Goal: Browse casually: Explore the website without a specific task or goal

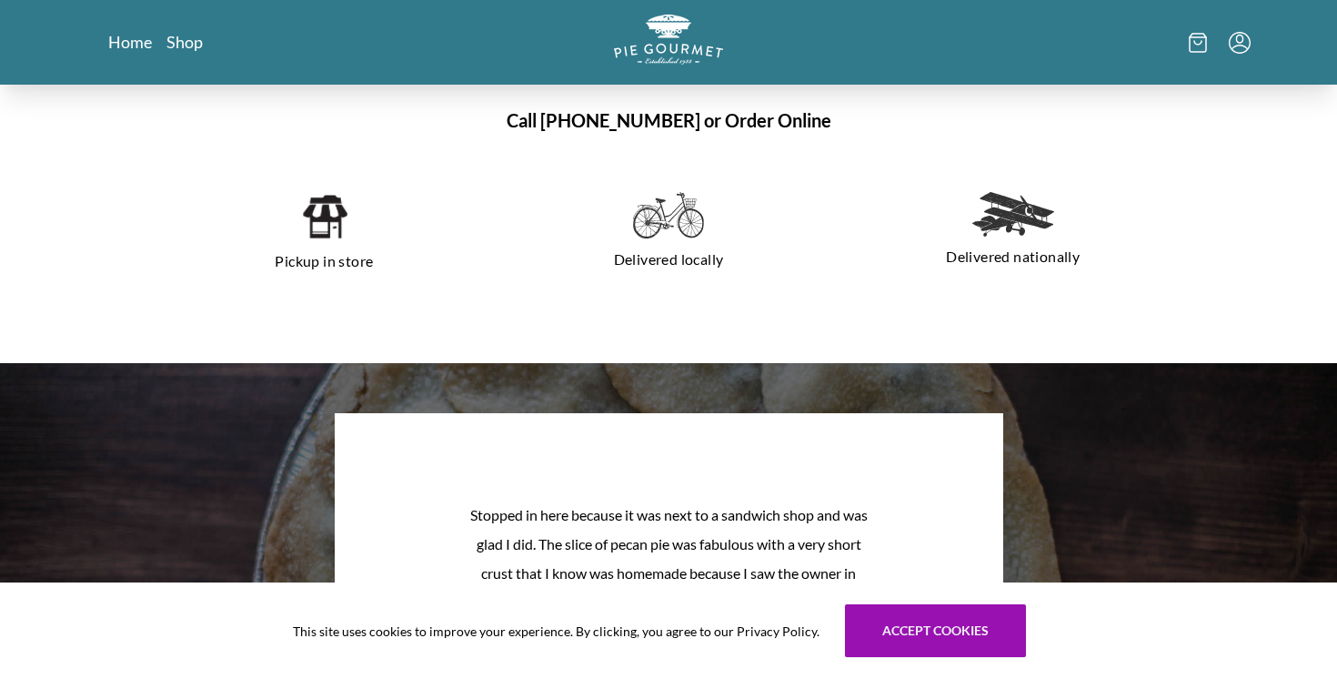
scroll to position [798, 0]
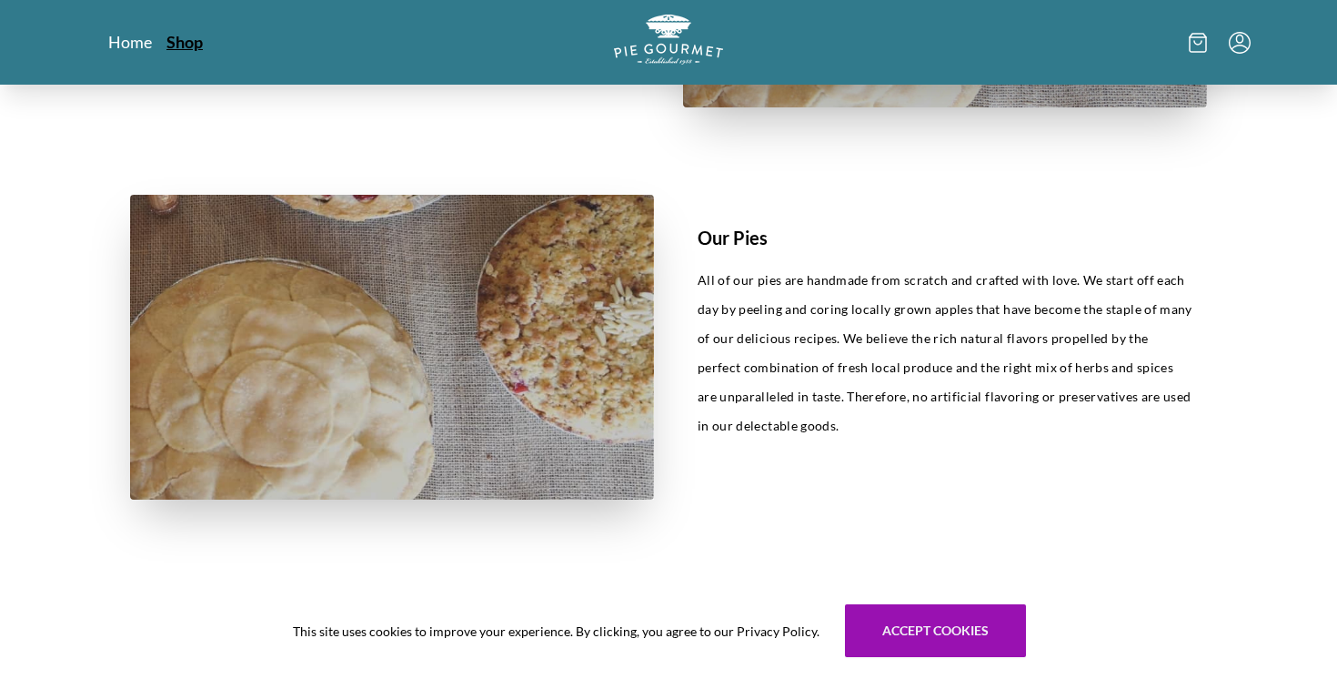
click at [193, 45] on link "Shop" at bounding box center [184, 42] width 36 height 22
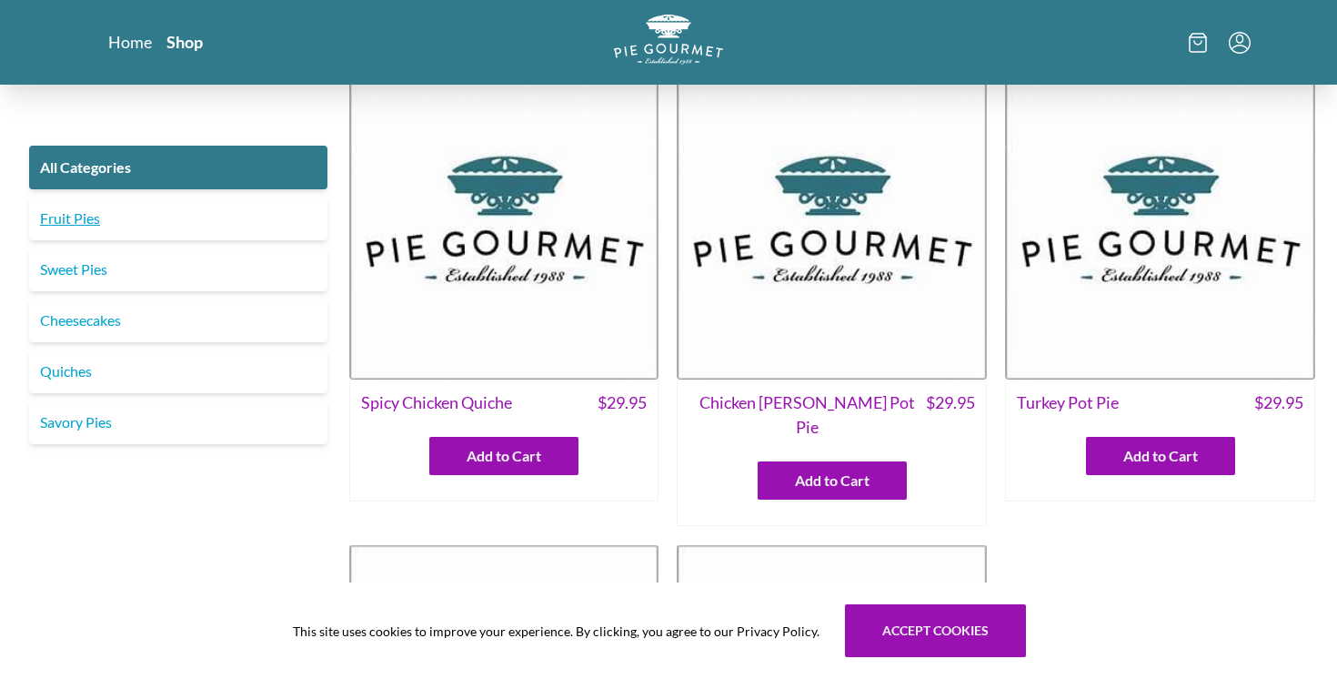
scroll to position [19, 0]
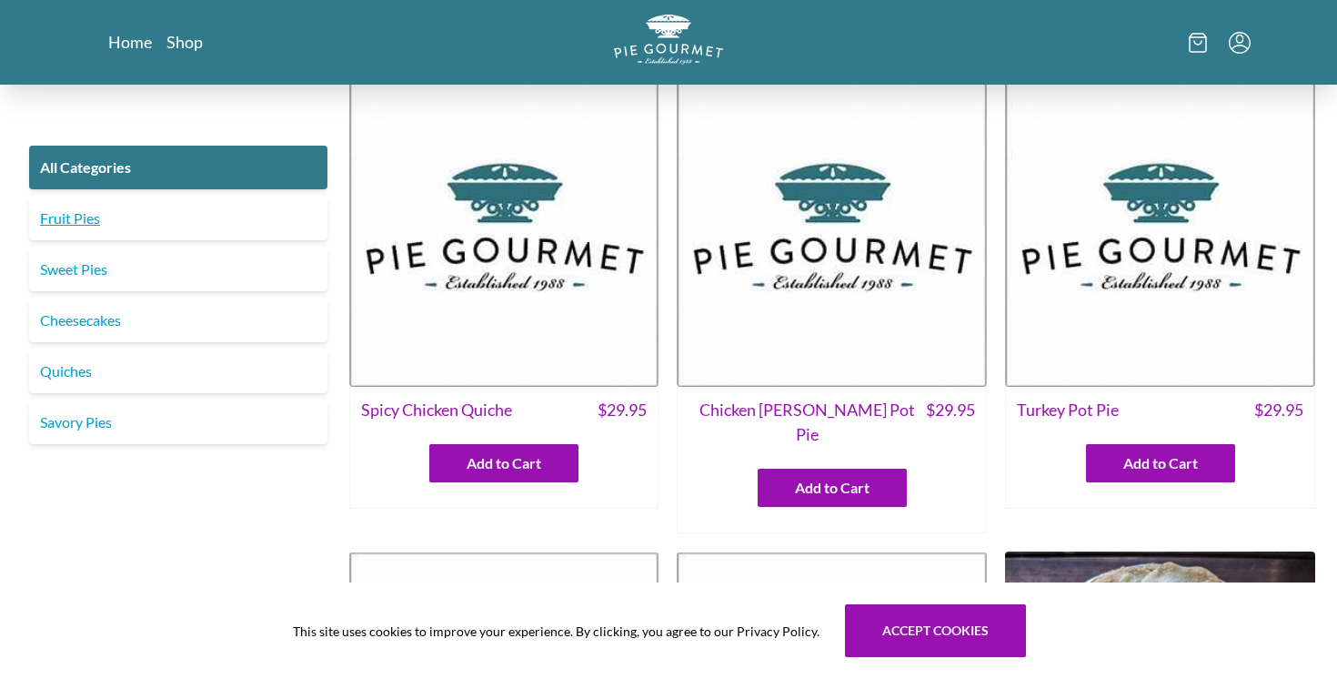
click at [142, 231] on link "Fruit Pies" at bounding box center [178, 218] width 298 height 44
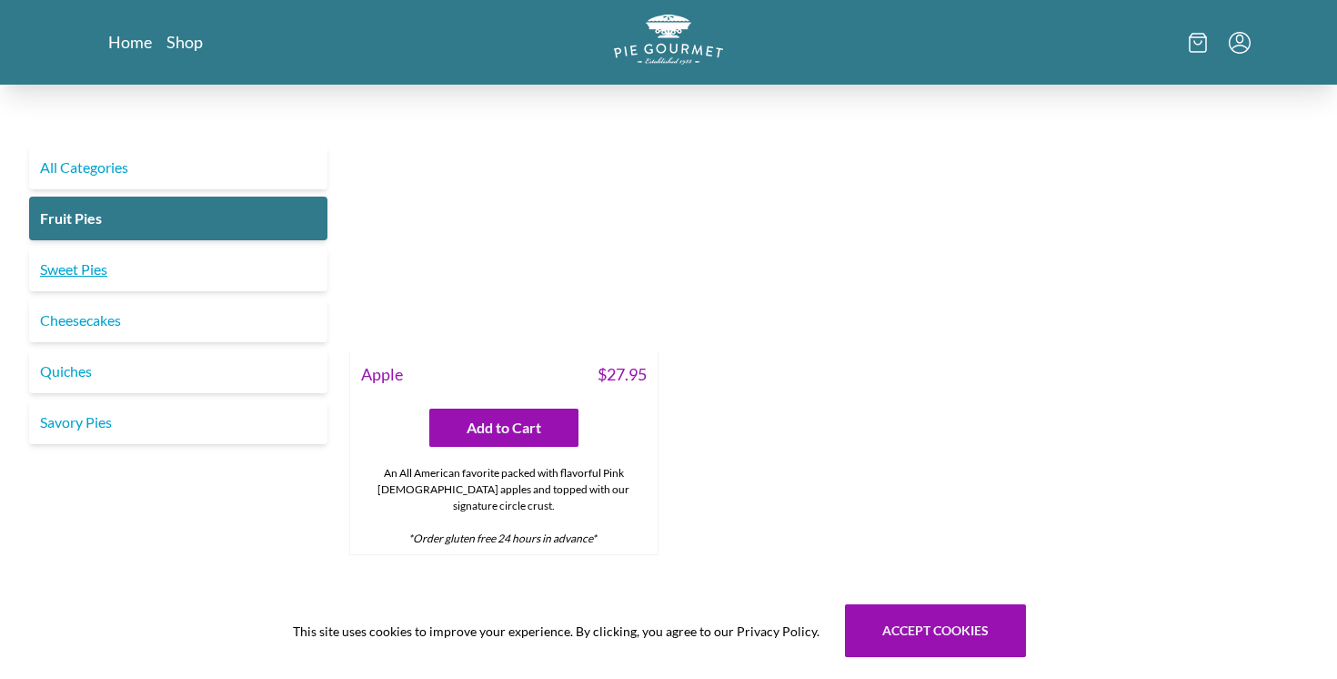
scroll to position [1577, 0]
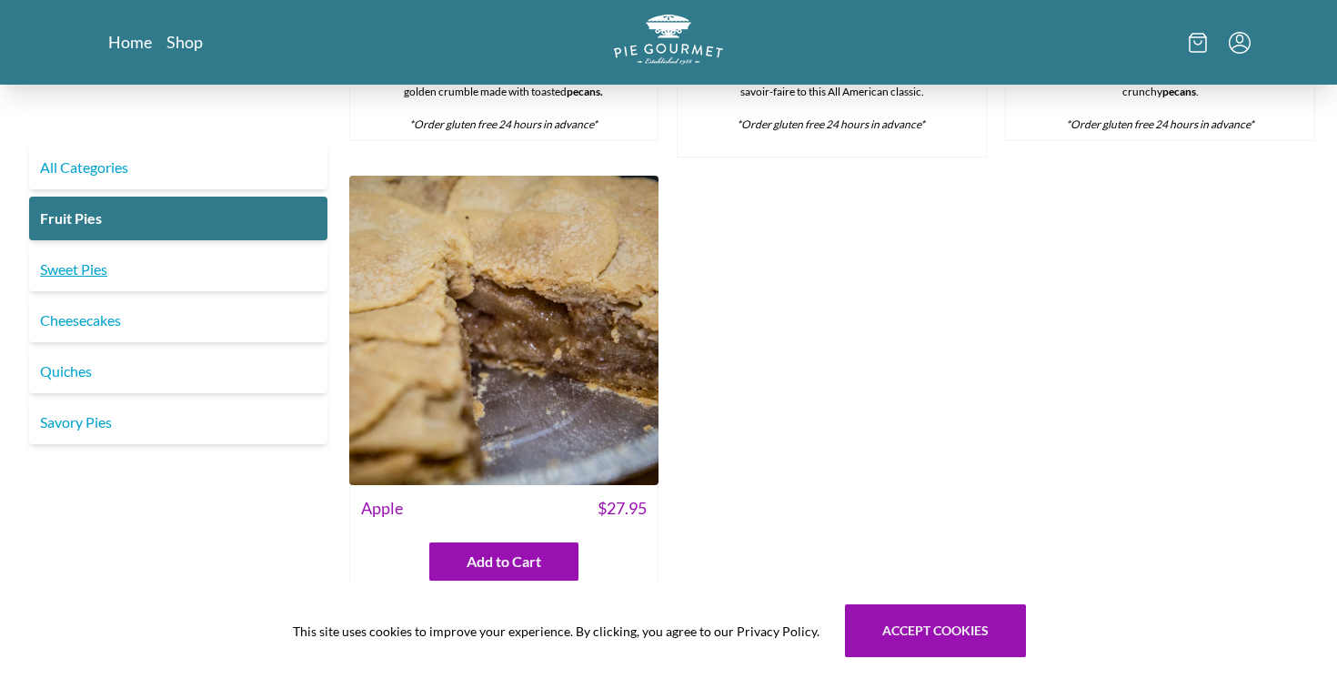
click at [127, 266] on link "Sweet Pies" at bounding box center [178, 269] width 298 height 44
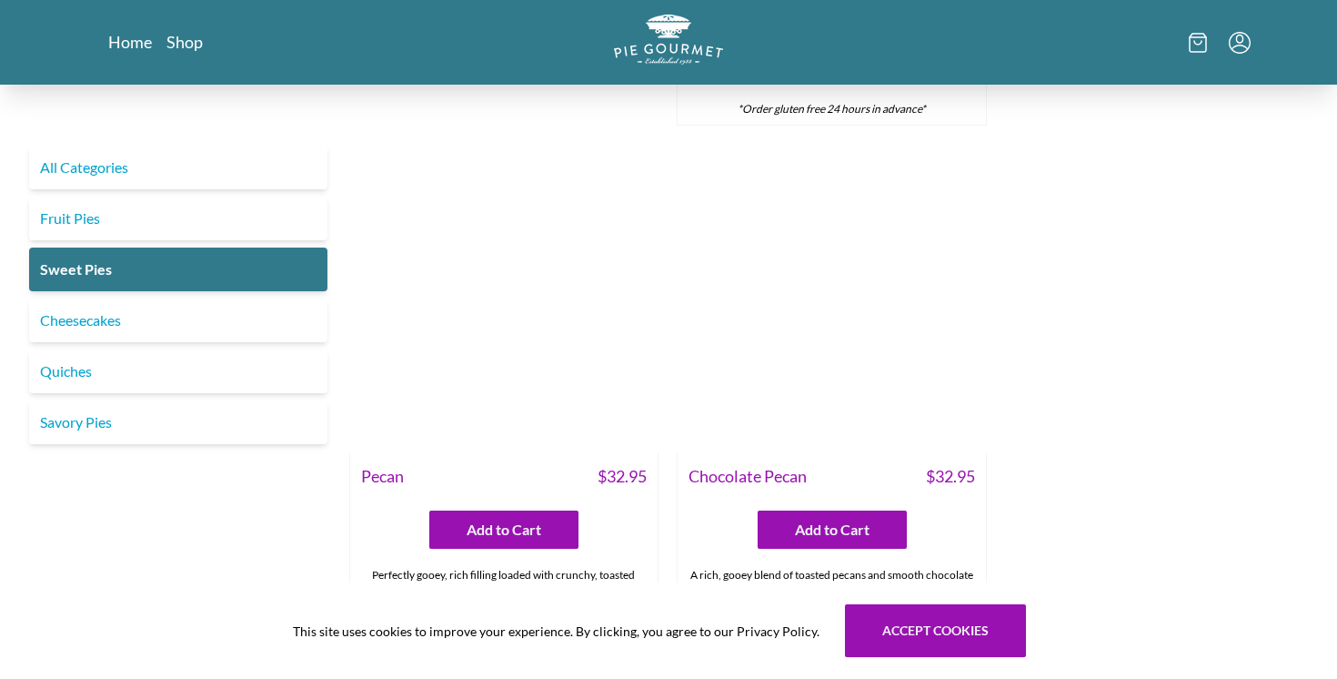
scroll to position [1205, 0]
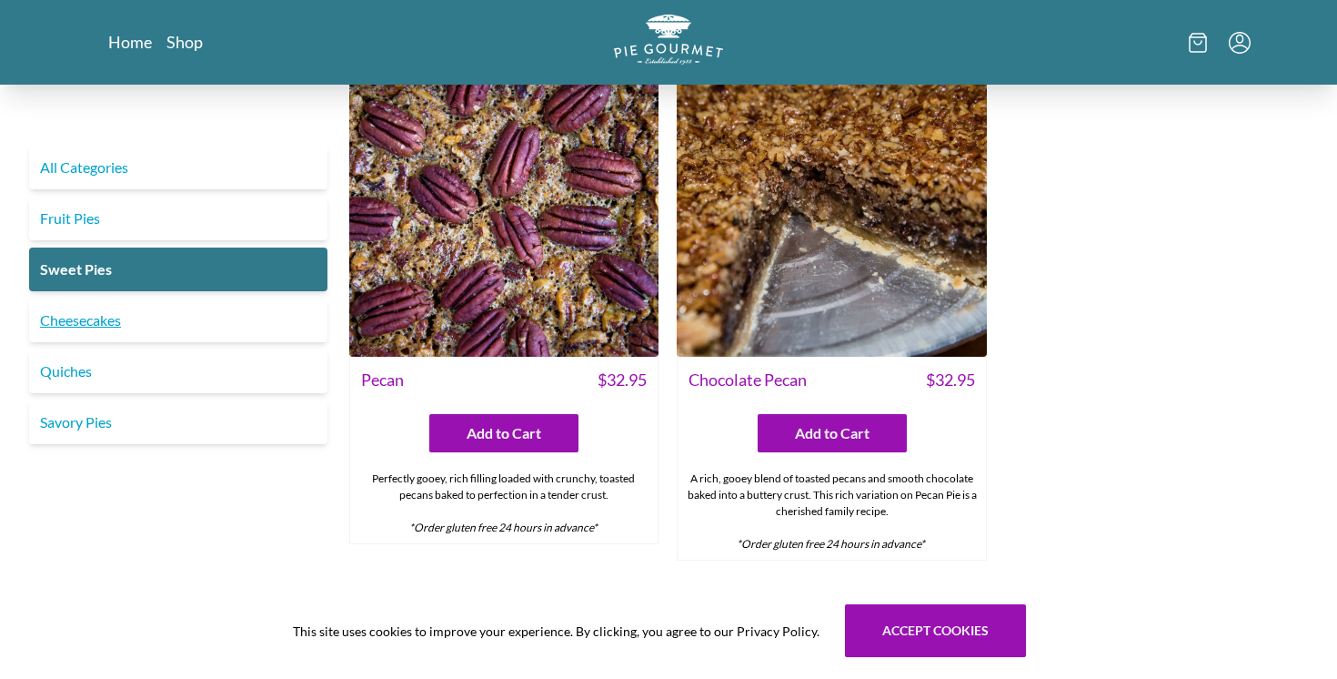
click at [108, 328] on link "Cheesecakes" at bounding box center [178, 320] width 298 height 44
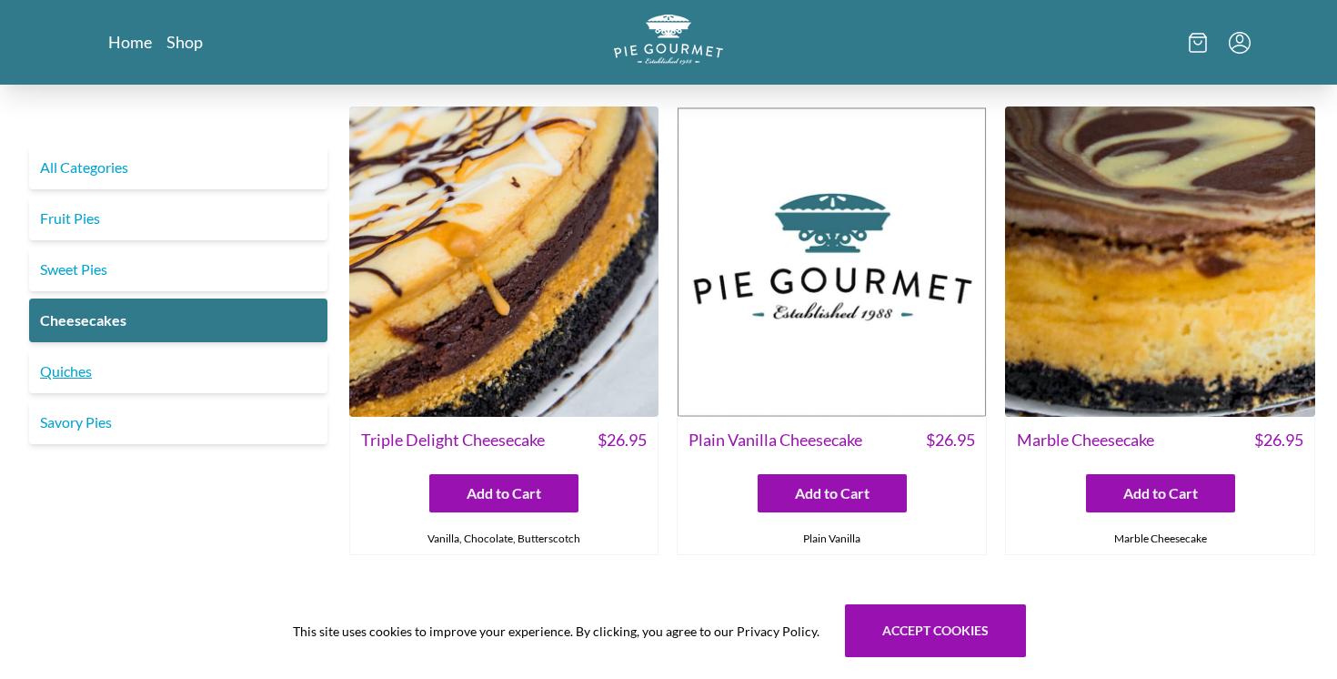
click at [137, 368] on link "Quiches" at bounding box center [178, 371] width 298 height 44
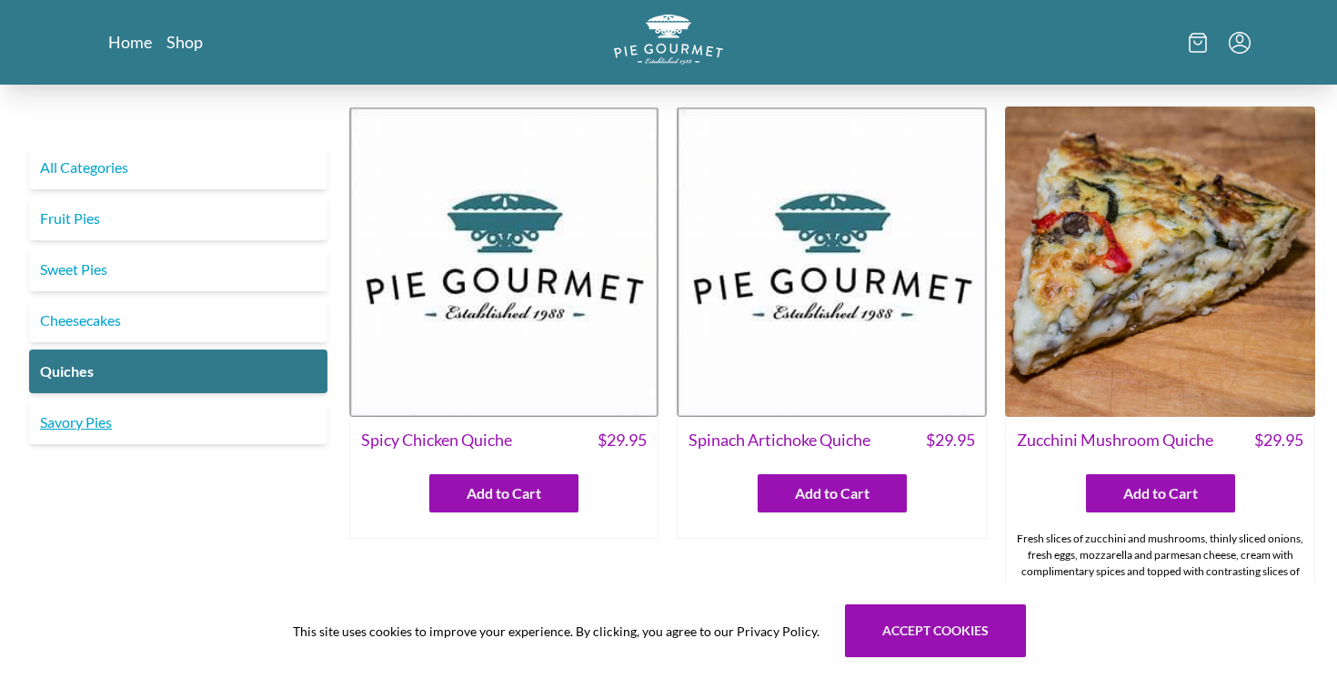
click at [227, 418] on link "Savory Pies" at bounding box center [178, 422] width 298 height 44
